Goal: Information Seeking & Learning: Check status

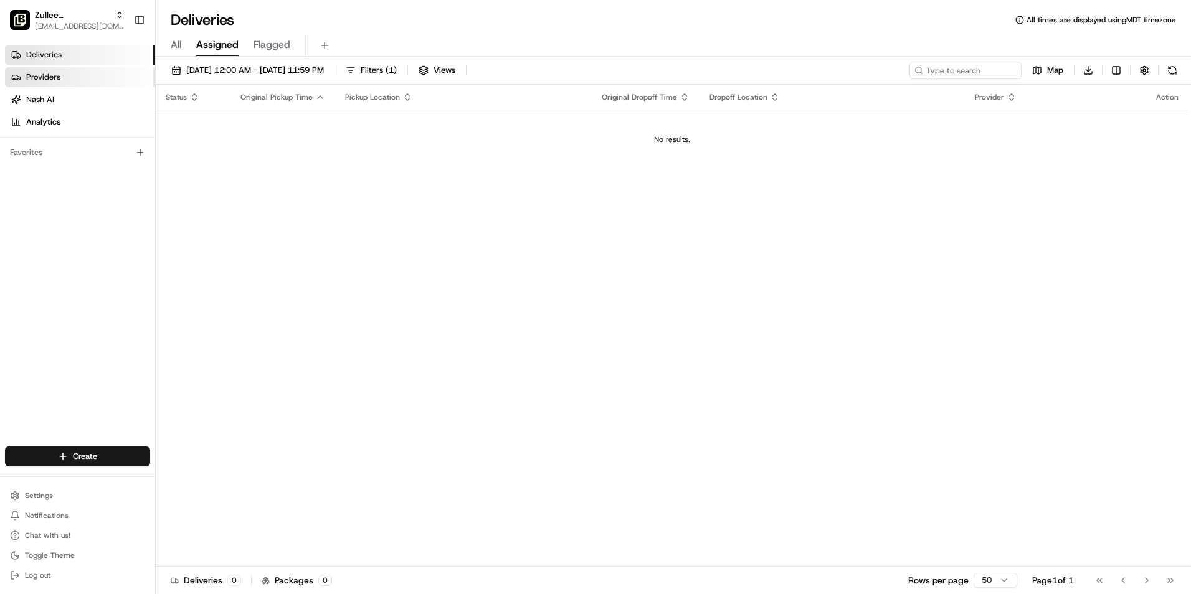
click at [73, 80] on link "Providers" at bounding box center [80, 77] width 150 height 20
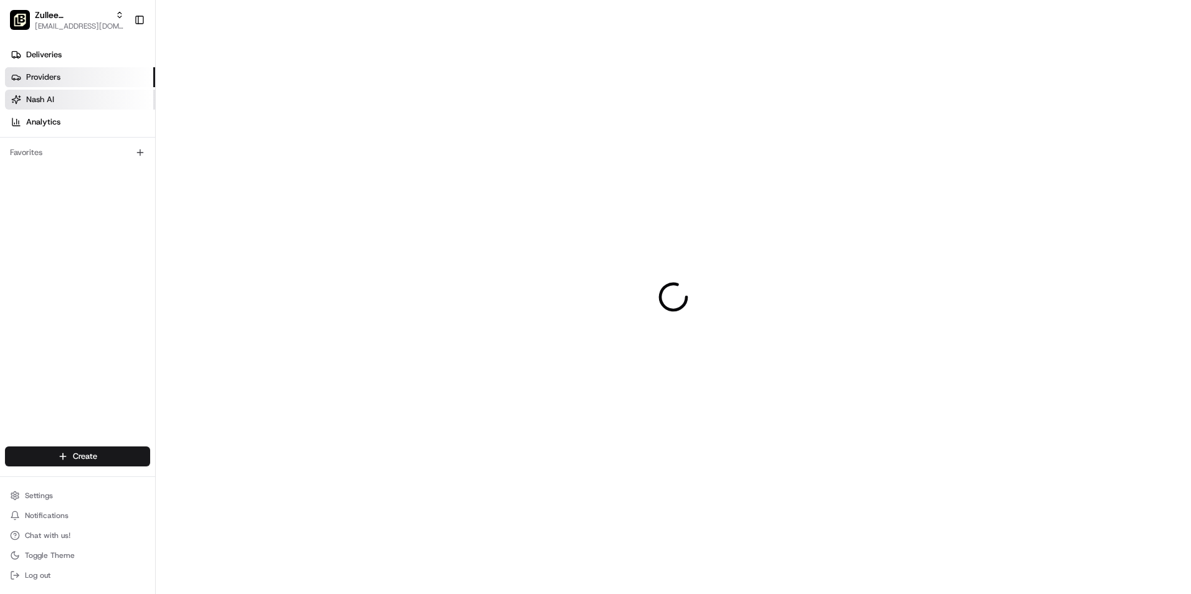
click at [79, 95] on link "Nash AI" at bounding box center [80, 100] width 150 height 20
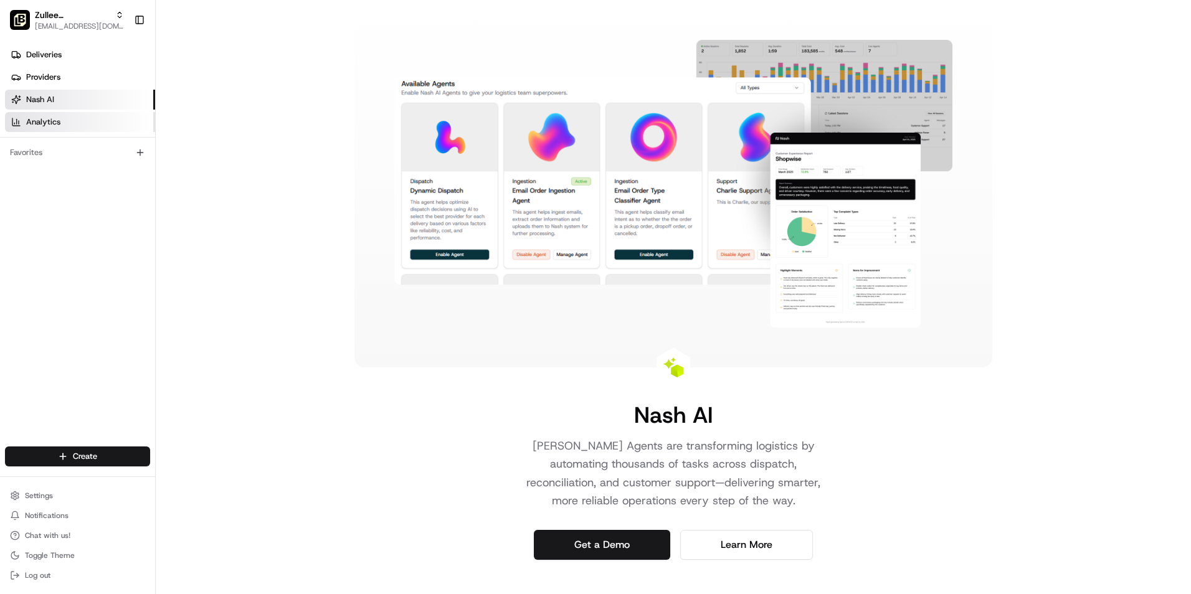
click at [92, 119] on link "Analytics" at bounding box center [80, 122] width 150 height 20
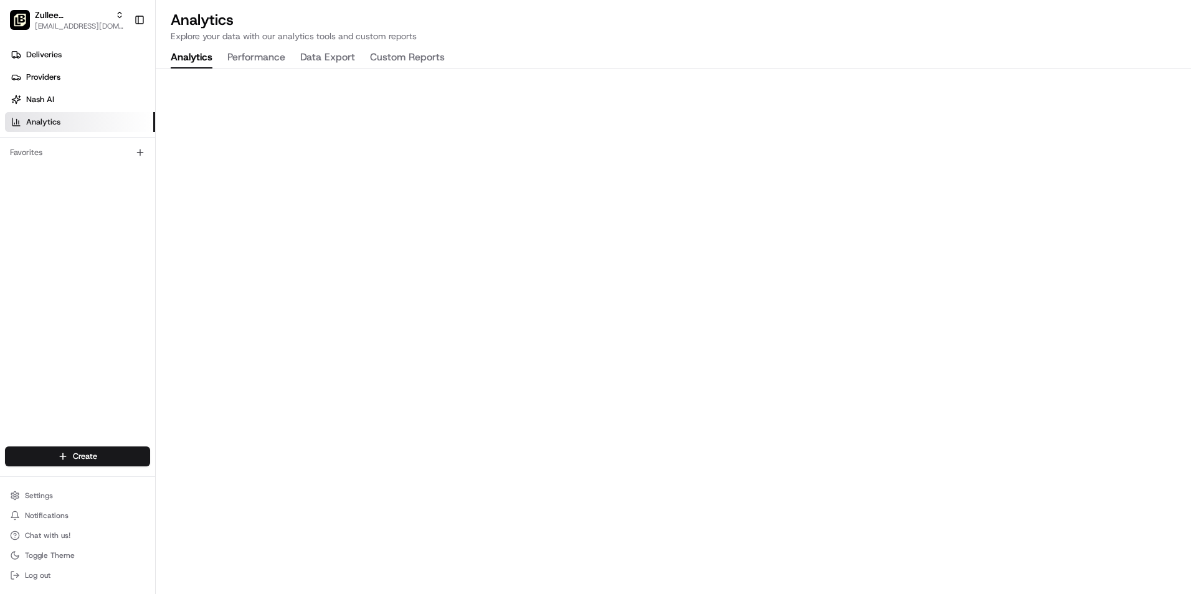
click at [257, 44] on div "Analytics Explore your data with our analytics tools and custom reports Analyti…" at bounding box center [674, 297] width 1036 height 594
click at [260, 52] on button "Performance" at bounding box center [256, 57] width 58 height 21
click at [303, 61] on button "Data Export" at bounding box center [327, 57] width 55 height 21
click at [434, 55] on button "Custom Reports" at bounding box center [407, 57] width 75 height 21
click at [194, 55] on button "Analytics" at bounding box center [192, 57] width 42 height 21
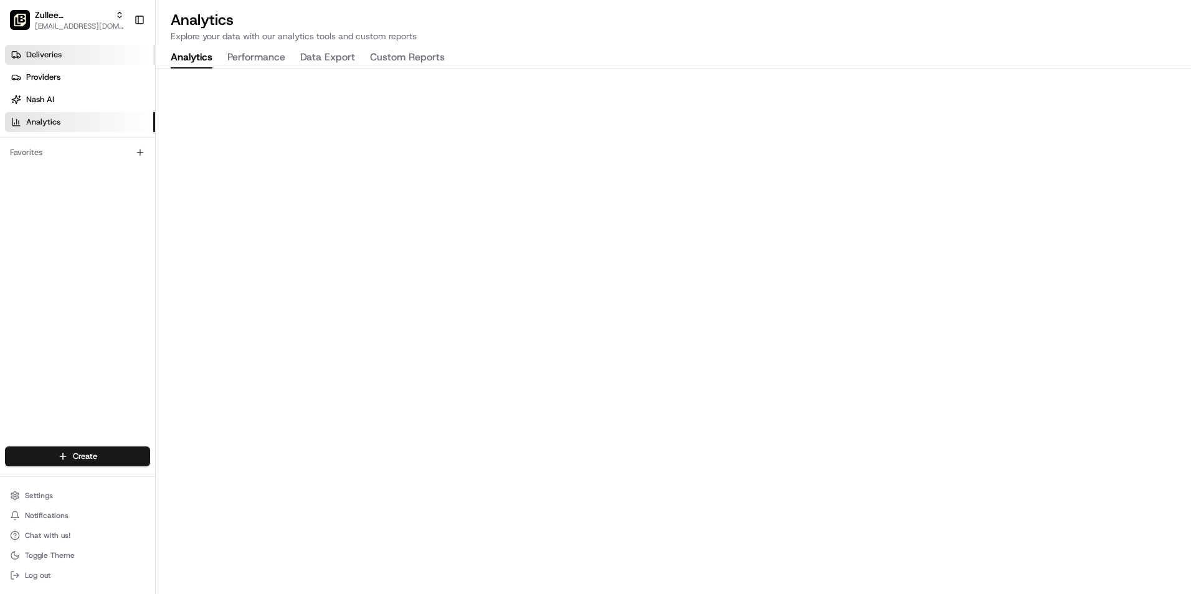
click at [77, 56] on link "Deliveries" at bounding box center [80, 55] width 150 height 20
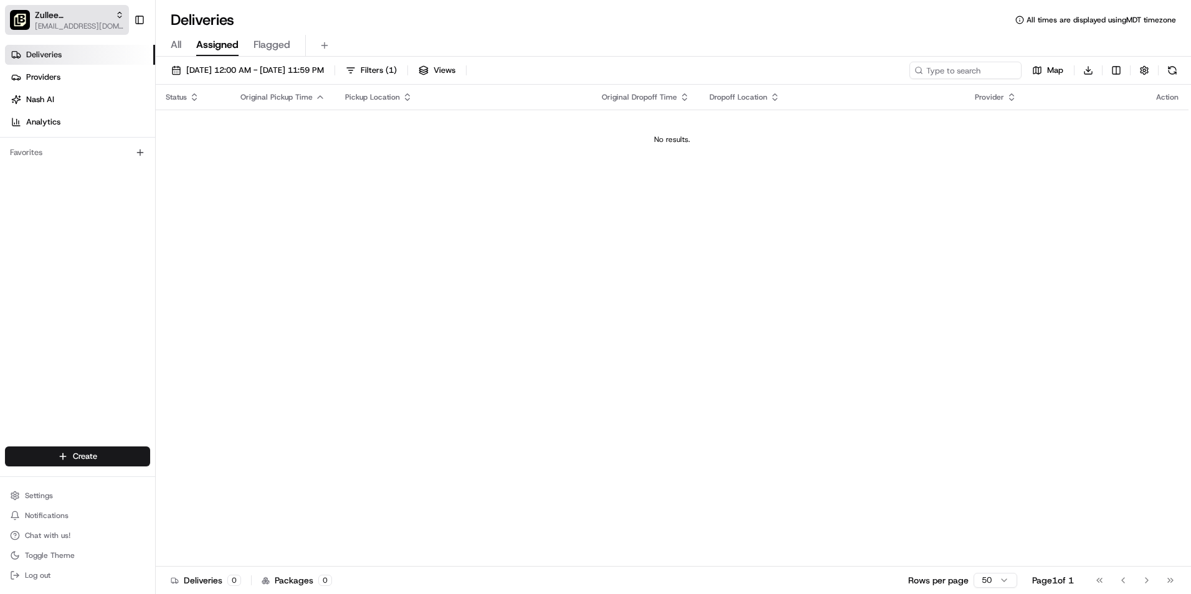
click at [105, 14] on span "Zullee Mediterrannean Grill - Meridian" at bounding box center [72, 15] width 75 height 12
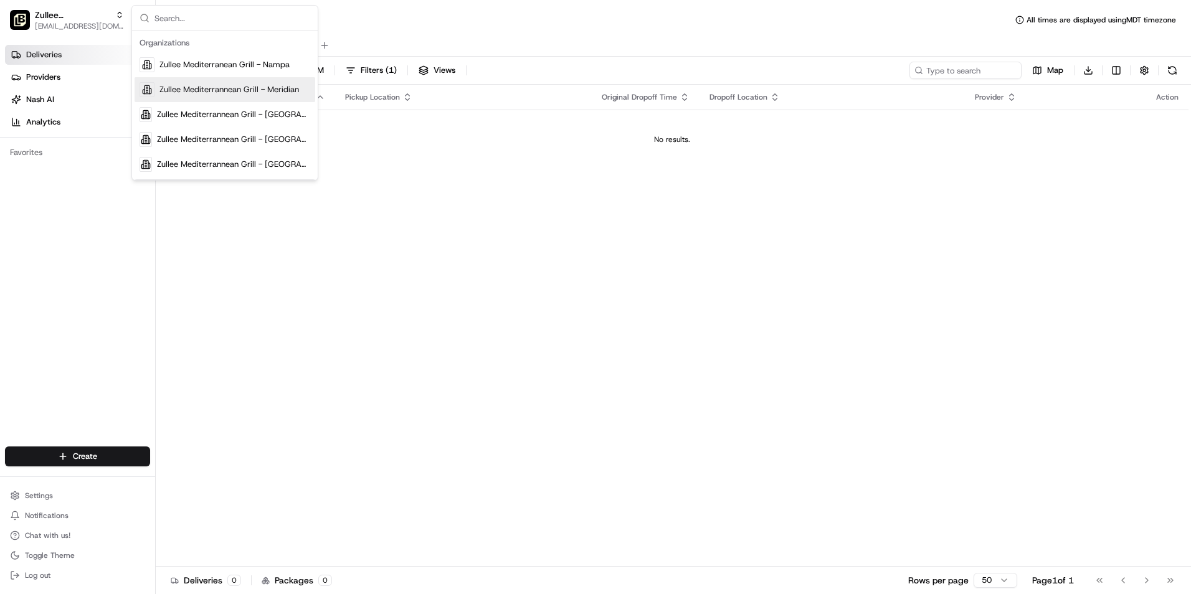
click at [185, 90] on span "Zullee Mediterrannean Grill - Meridian" at bounding box center [230, 89] width 140 height 11
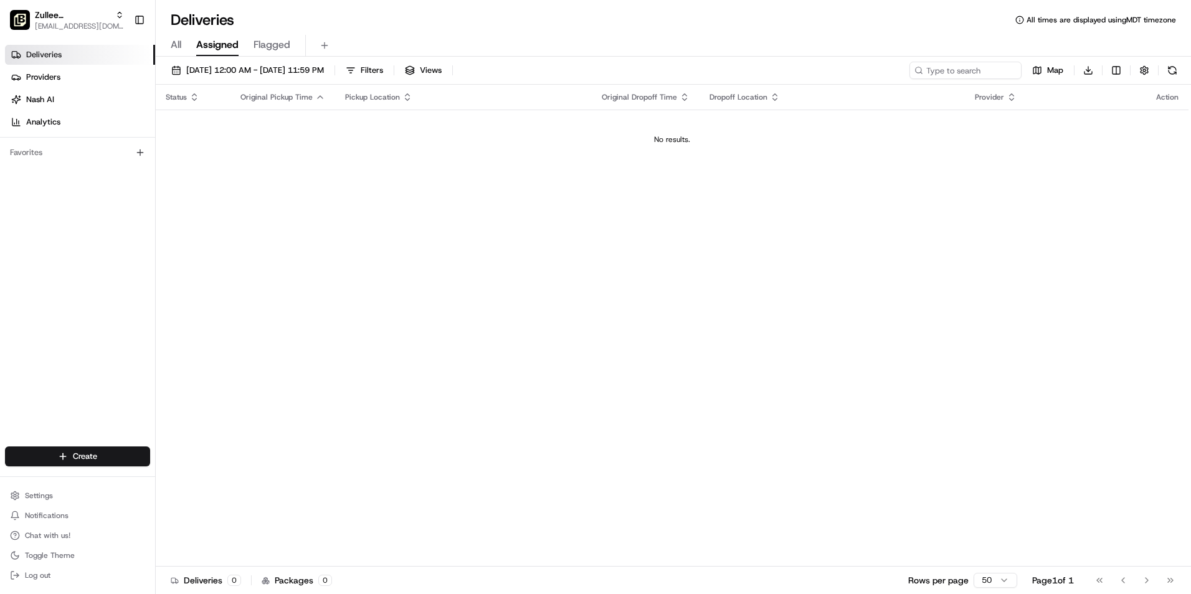
click at [272, 43] on span "Flagged" at bounding box center [272, 44] width 37 height 15
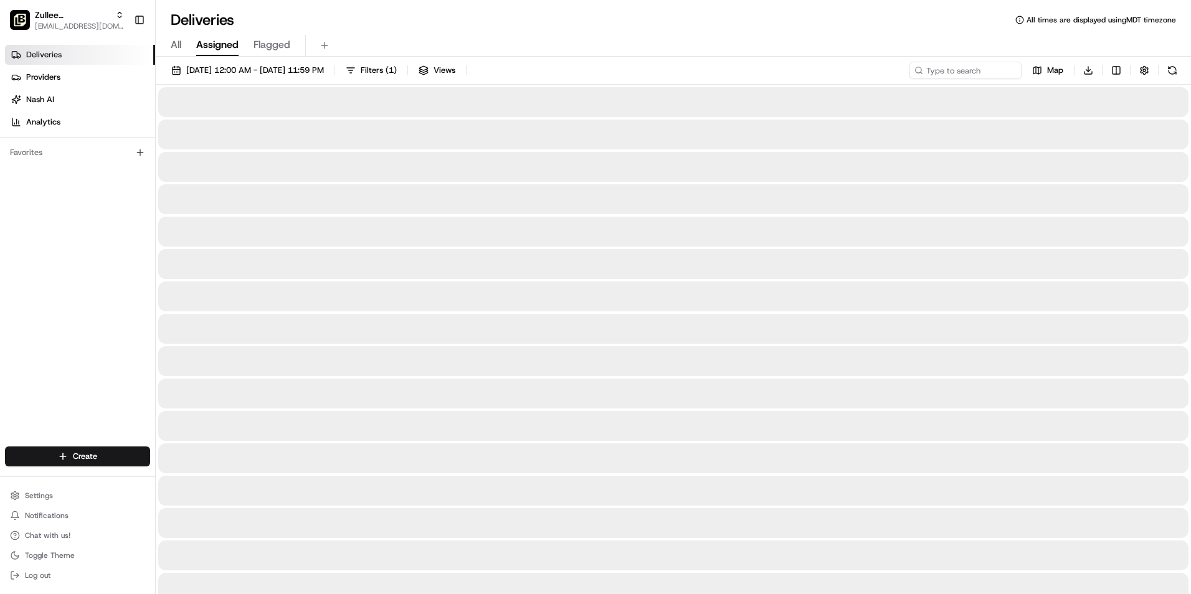
click at [216, 37] on button "Assigned" at bounding box center [217, 45] width 42 height 21
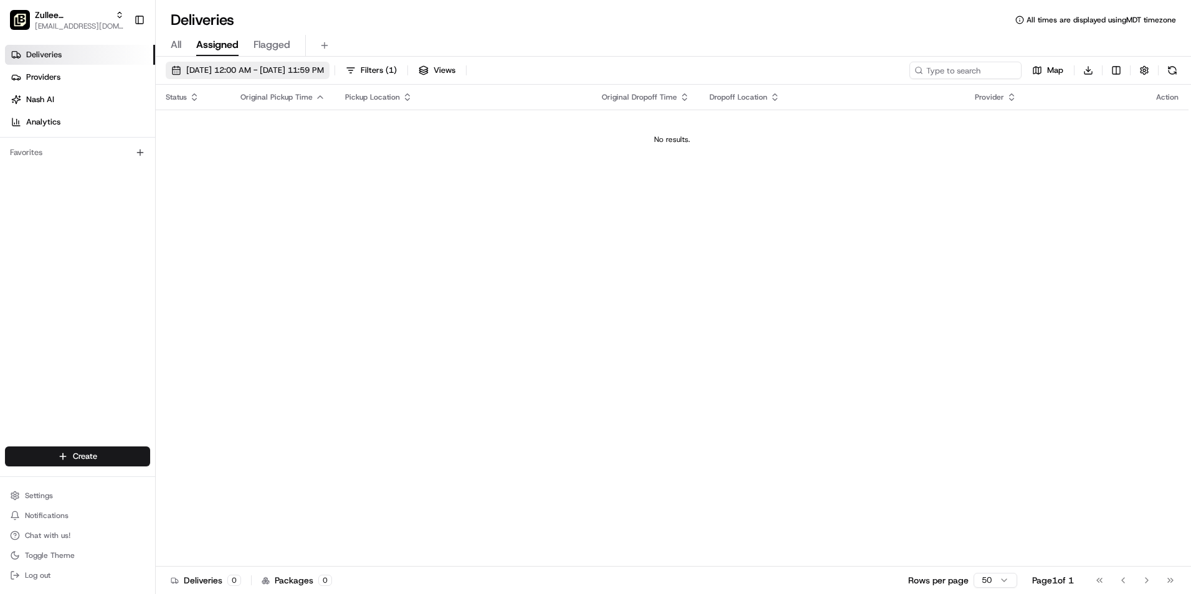
click at [234, 69] on span "[DATE] 12:00 AM - [DATE] 11:59 PM" at bounding box center [255, 70] width 138 height 11
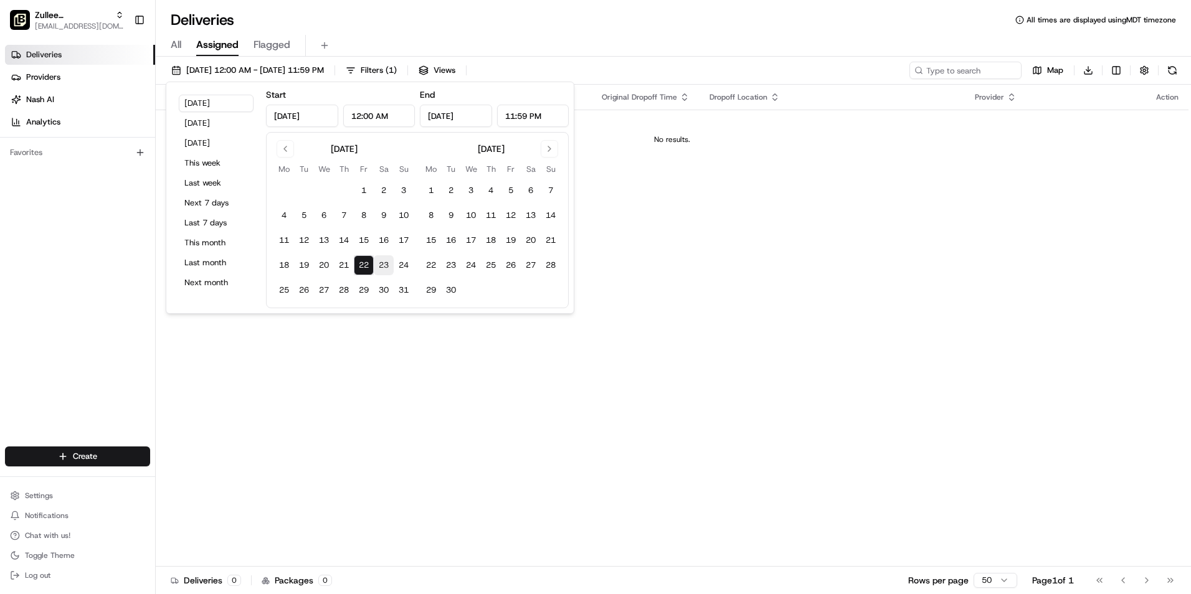
click at [376, 260] on button "23" at bounding box center [384, 265] width 20 height 20
type input "[DATE]"
click at [594, 242] on div "Status Original Pickup Time Pickup Location Original Dropoff Time Dropoff Locat…" at bounding box center [672, 326] width 1033 height 482
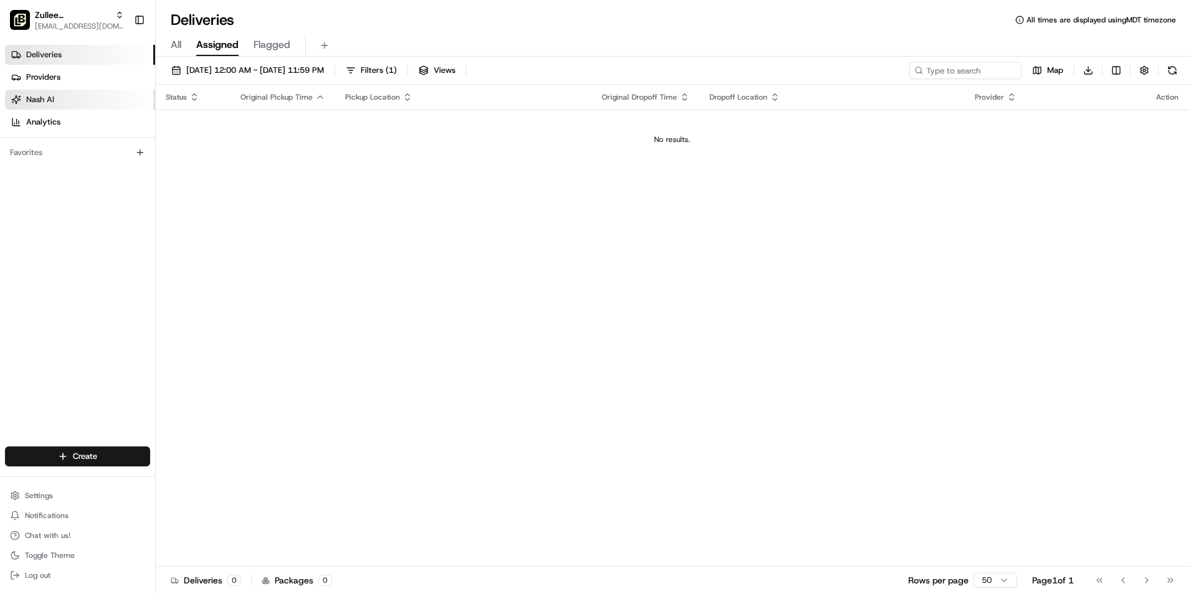
click at [62, 92] on link "Nash AI" at bounding box center [80, 100] width 150 height 20
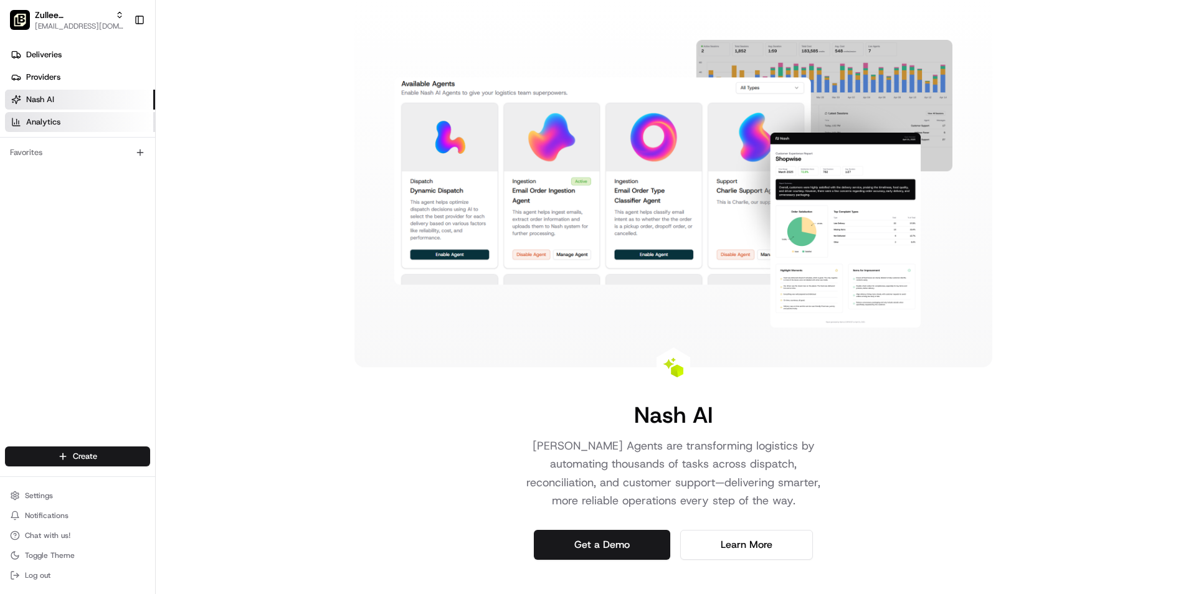
click at [109, 126] on link "Analytics" at bounding box center [80, 122] width 150 height 20
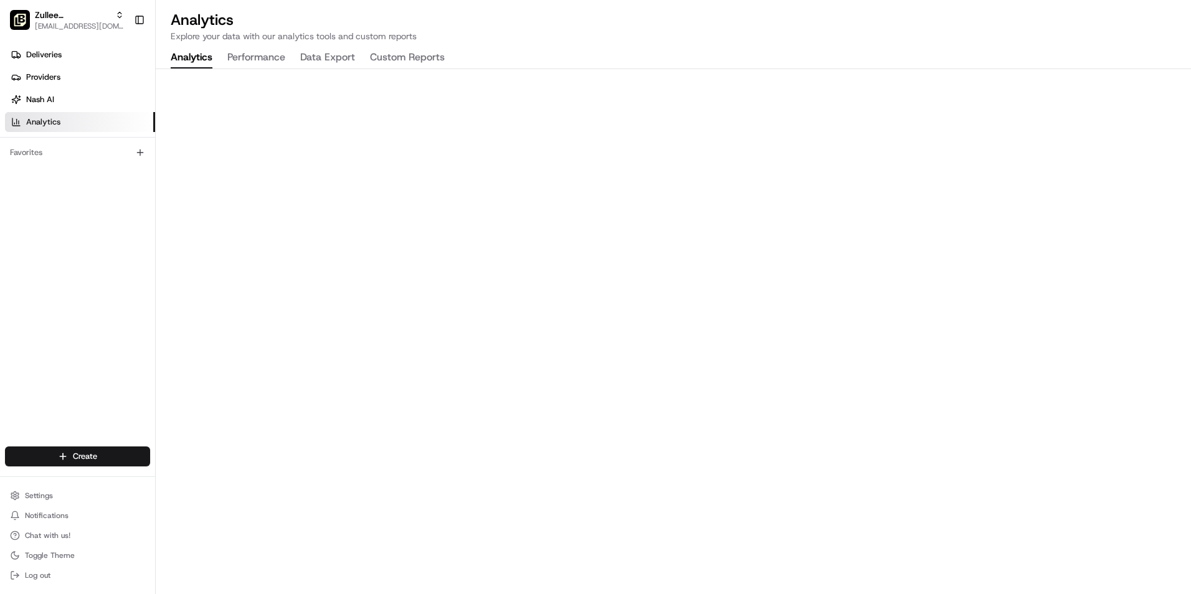
click at [88, 159] on div "Favorites" at bounding box center [77, 153] width 145 height 20
click at [113, 153] on div "Favorites" at bounding box center [77, 153] width 145 height 20
click at [284, 59] on button "Performance" at bounding box center [256, 57] width 58 height 21
click at [335, 66] on button "Data Export" at bounding box center [327, 57] width 55 height 21
click at [416, 68] on button "Custom Reports" at bounding box center [407, 57] width 75 height 21
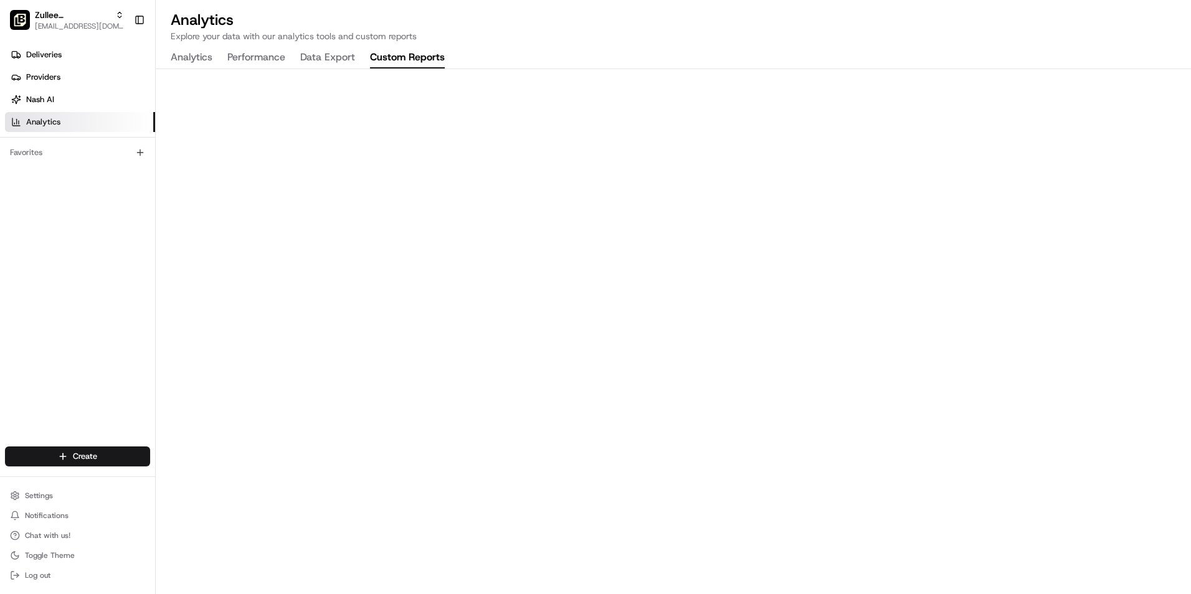
click at [186, 57] on button "Analytics" at bounding box center [192, 57] width 42 height 21
click at [79, 59] on link "Deliveries" at bounding box center [80, 55] width 150 height 20
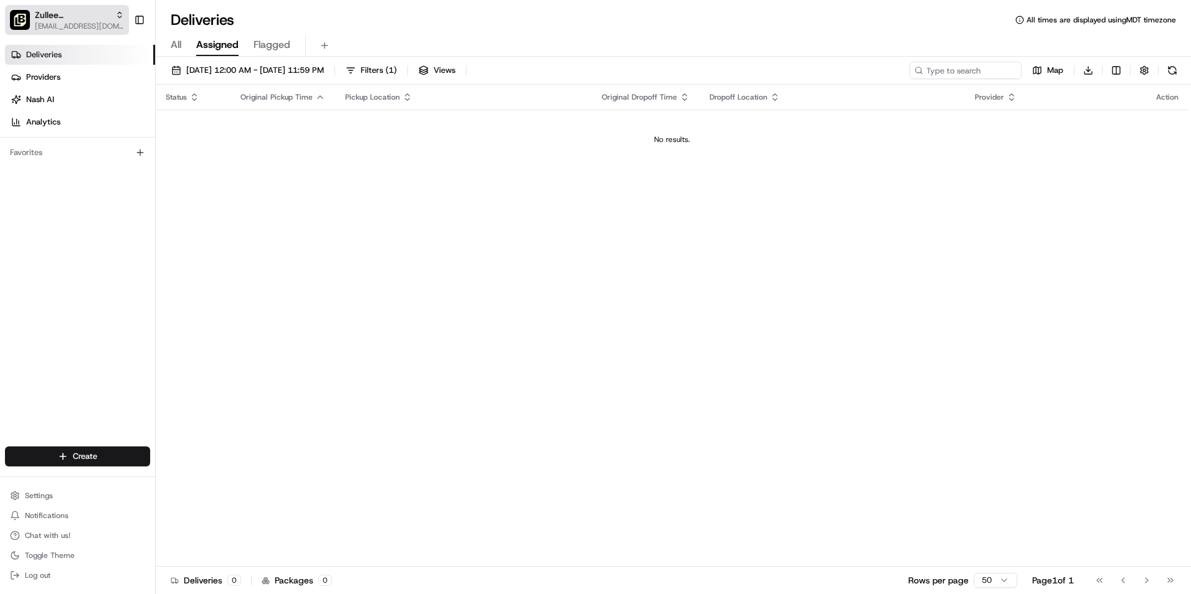
click at [98, 26] on span "[EMAIL_ADDRESS][DOMAIN_NAME]" at bounding box center [79, 26] width 89 height 10
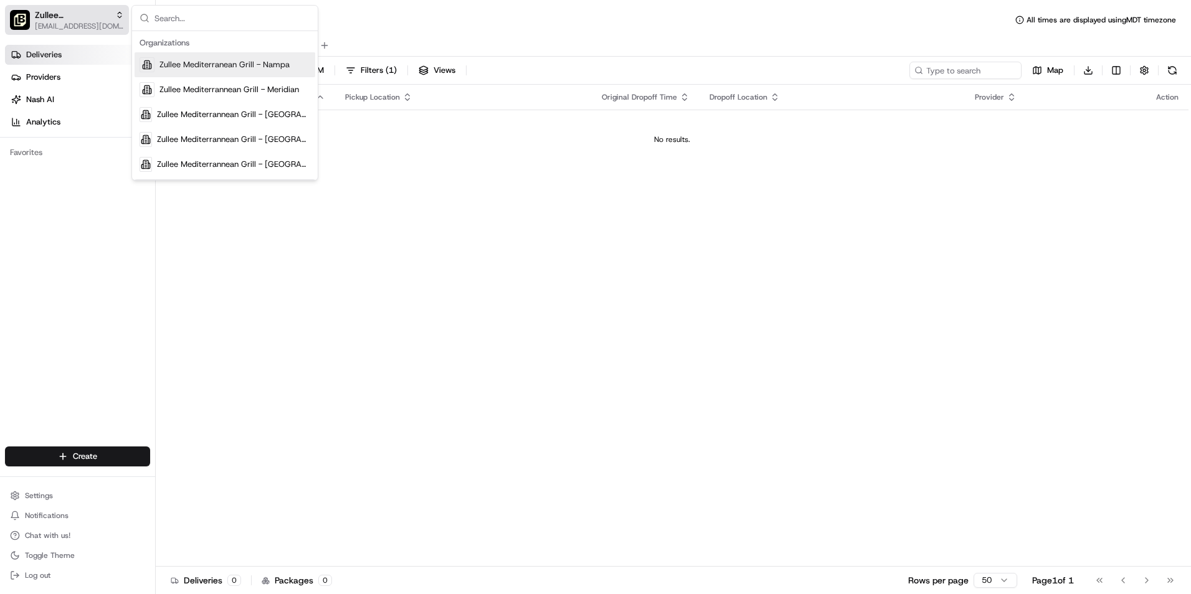
click at [102, 21] on span "Zullee Mediterrannean Grill - Meridian" at bounding box center [72, 15] width 75 height 12
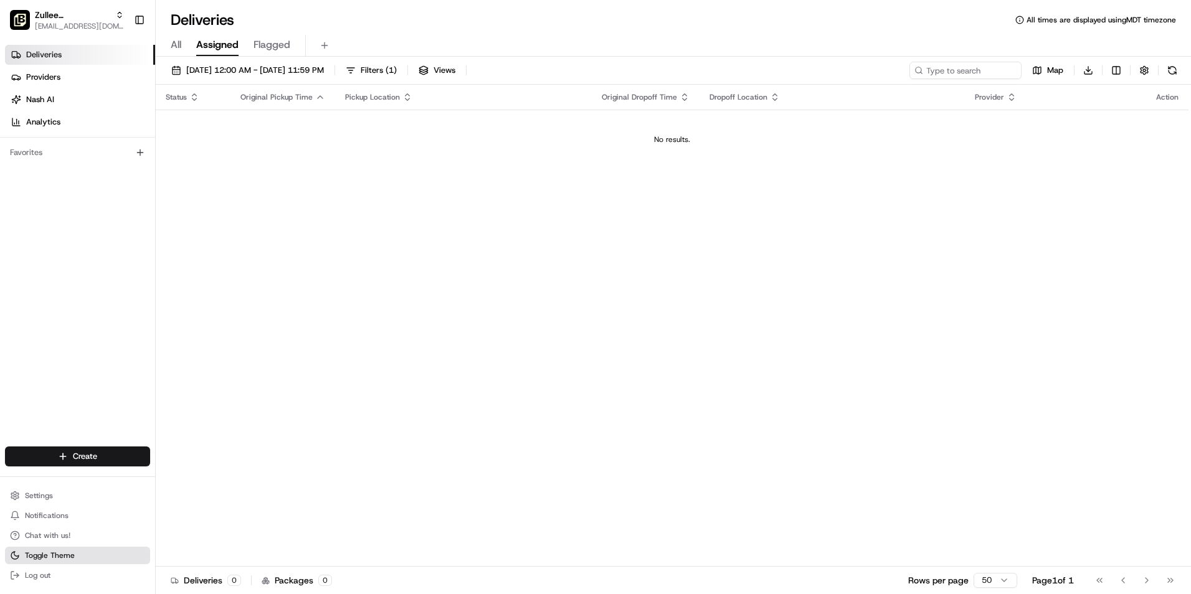
drag, startPoint x: 84, startPoint y: 542, endPoint x: 86, endPoint y: 555, distance: 12.6
click at [86, 555] on ul "Settings Notifications Chat with us! Toggle Theme Log out" at bounding box center [77, 535] width 145 height 97
click at [88, 554] on button "Toggle Theme" at bounding box center [77, 555] width 145 height 17
